Goal: Communication & Community: Answer question/provide support

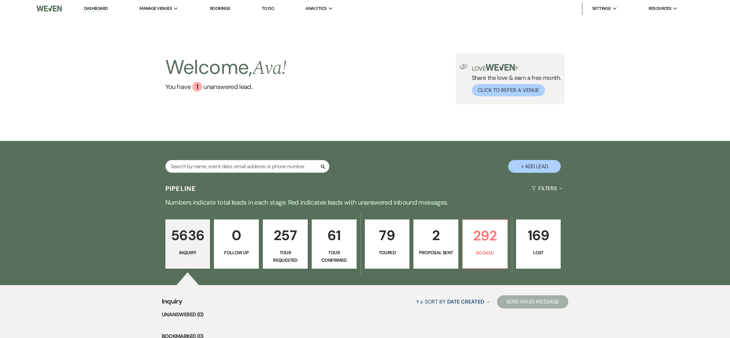
click at [215, 7] on link "Bookings" at bounding box center [220, 9] width 20 height 6
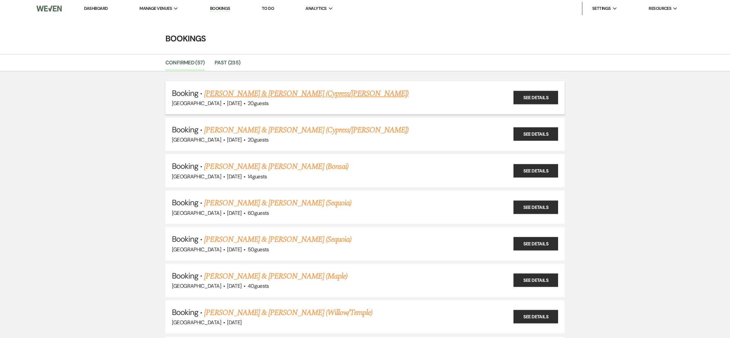
click at [240, 91] on link "[PERSON_NAME] & [PERSON_NAME] (Cypress/[PERSON_NAME])" at bounding box center [306, 94] width 204 height 12
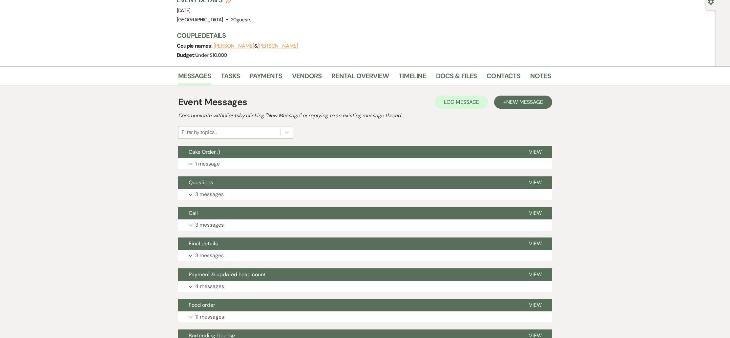
scroll to position [71, 0]
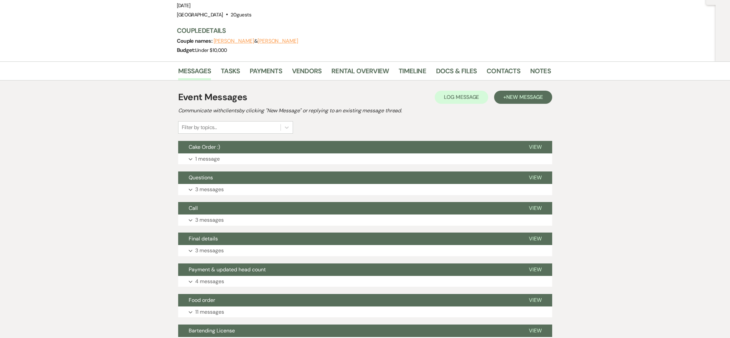
click at [238, 122] on div "Event Messages Log Log Message + New Message Communicate with clients by clicki…" at bounding box center [365, 326] width 374 height 478
click at [232, 141] on button "Cake Order :)" at bounding box center [348, 147] width 340 height 12
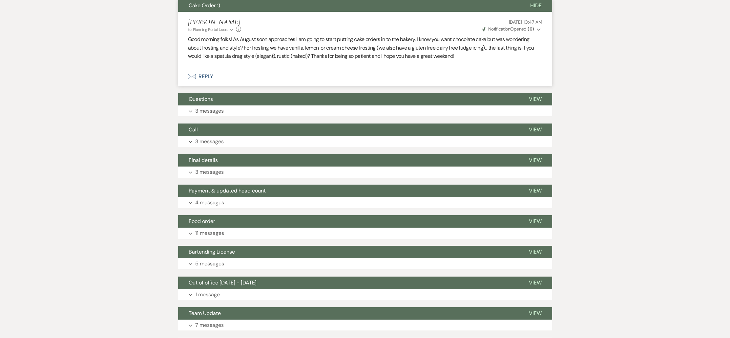
scroll to position [226, 0]
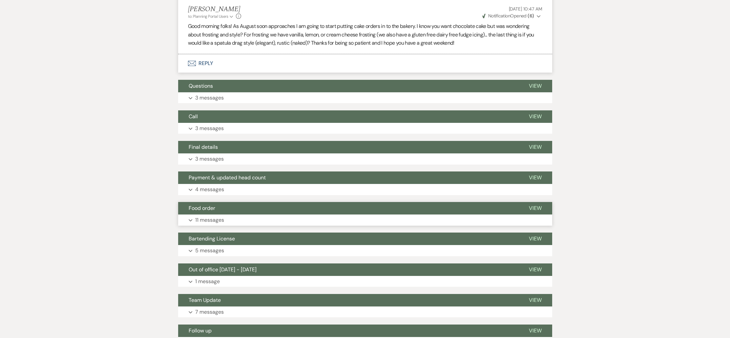
click at [205, 202] on button "Food order" at bounding box center [348, 208] width 340 height 12
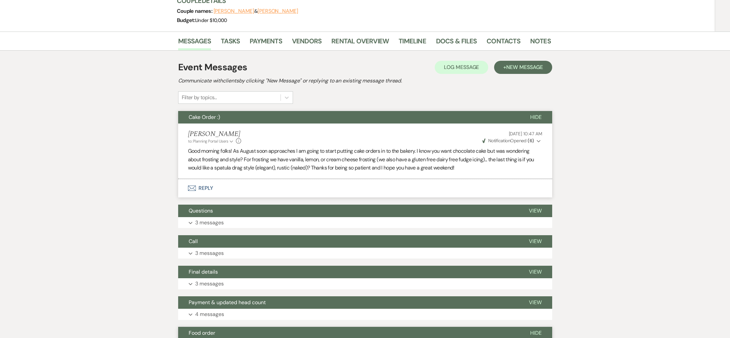
scroll to position [84, 0]
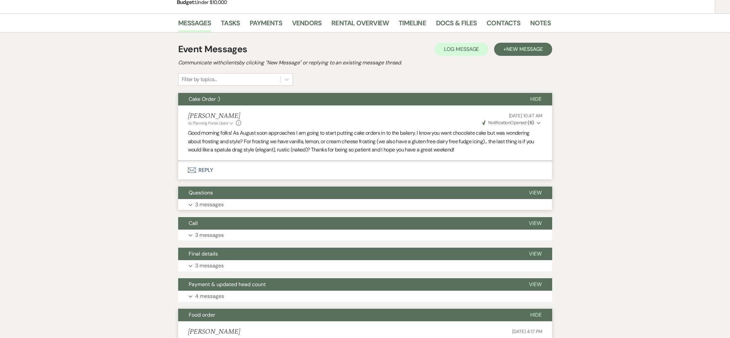
click at [297, 199] on button "Expand 3 messages" at bounding box center [365, 204] width 374 height 11
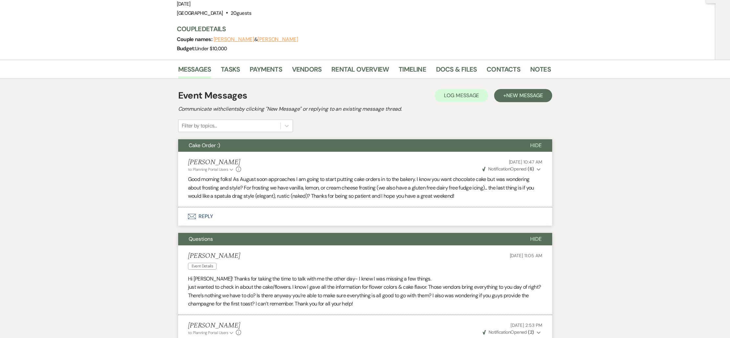
scroll to position [0, 0]
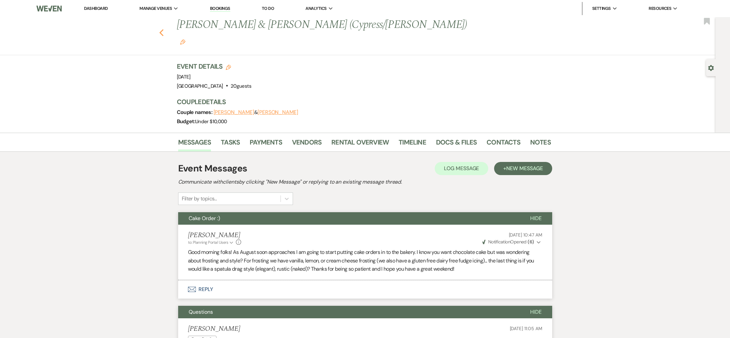
click at [163, 29] on use "button" at bounding box center [161, 32] width 4 height 7
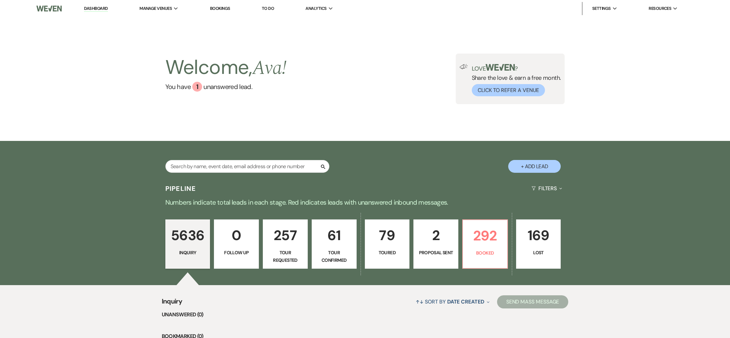
click at [226, 12] on li "Bookings" at bounding box center [220, 8] width 27 height 13
click at [226, 10] on link "Bookings" at bounding box center [220, 9] width 20 height 6
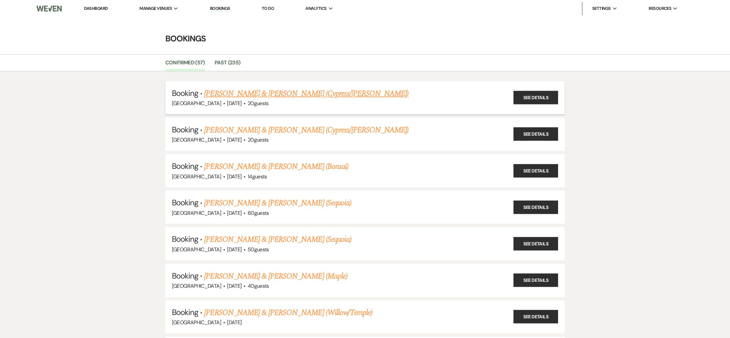
click at [255, 93] on link "[PERSON_NAME] & [PERSON_NAME] (Cypress/[PERSON_NAME])" at bounding box center [306, 94] width 204 height 12
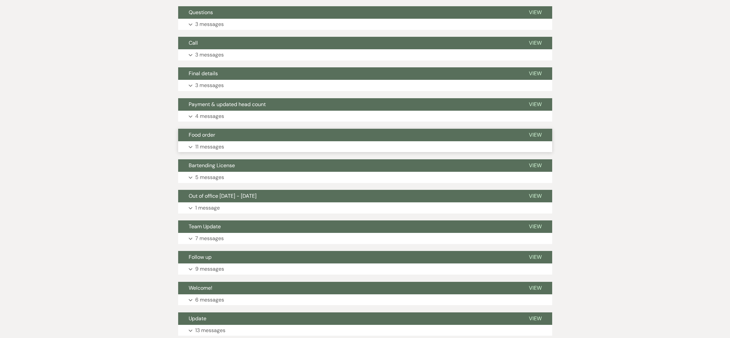
scroll to position [218, 0]
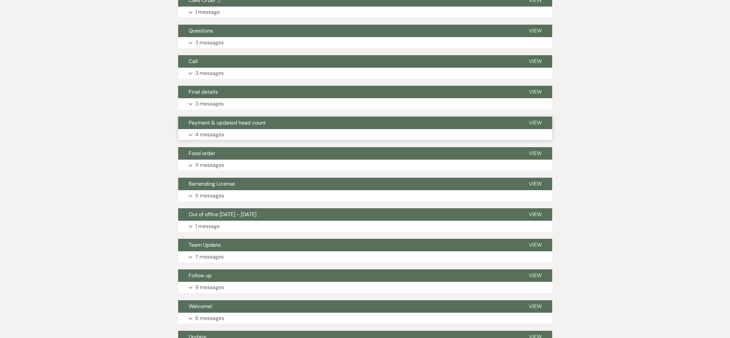
click at [250, 124] on div "Event Messages Log Log Message + New Message Communicate with clients by clicki…" at bounding box center [365, 179] width 374 height 478
click at [249, 129] on button "Expand 4 messages" at bounding box center [365, 134] width 374 height 11
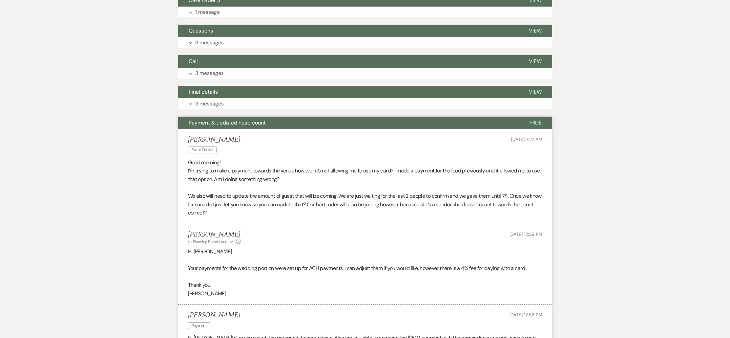
click at [99, 184] on div "Messages Tasks Payments Vendors Rental Overview Timeline Docs & Files Contacts …" at bounding box center [365, 340] width 730 height 851
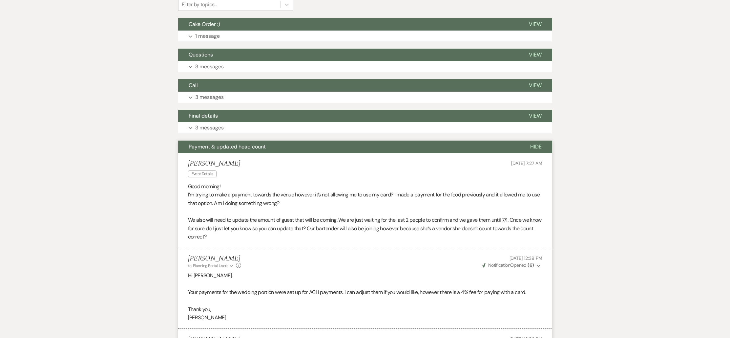
scroll to position [155, 0]
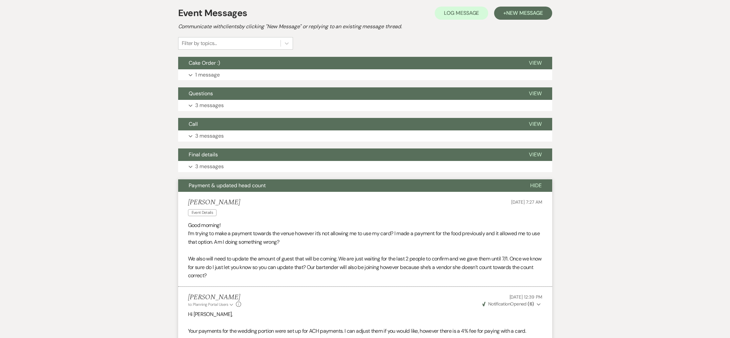
click at [236, 130] on button "Expand 3 messages" at bounding box center [365, 135] width 374 height 11
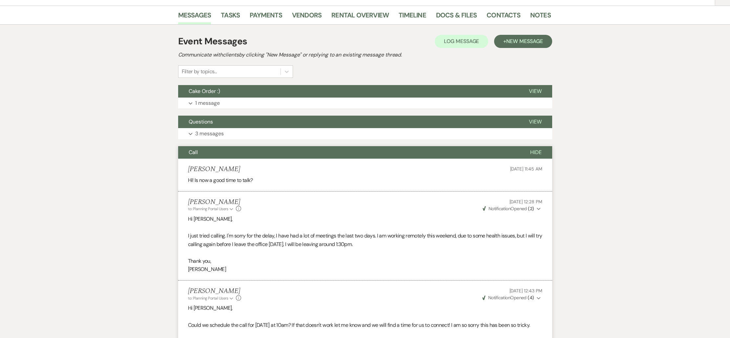
scroll to position [117, 0]
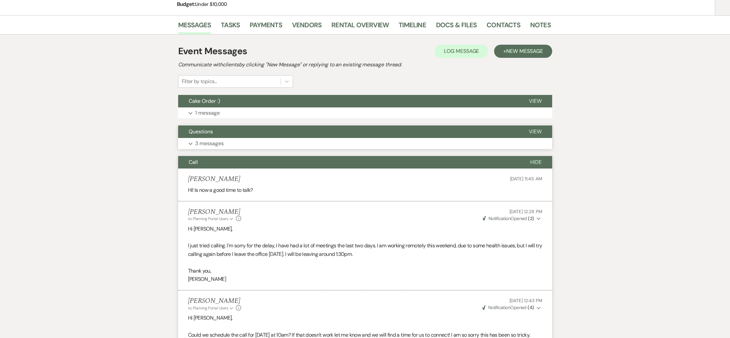
click at [221, 125] on button "Questions" at bounding box center [348, 131] width 340 height 12
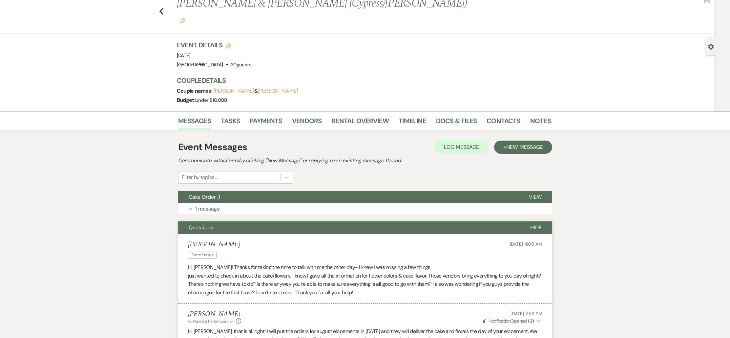
scroll to position [0, 0]
